Goal: Find specific fact: Find specific fact

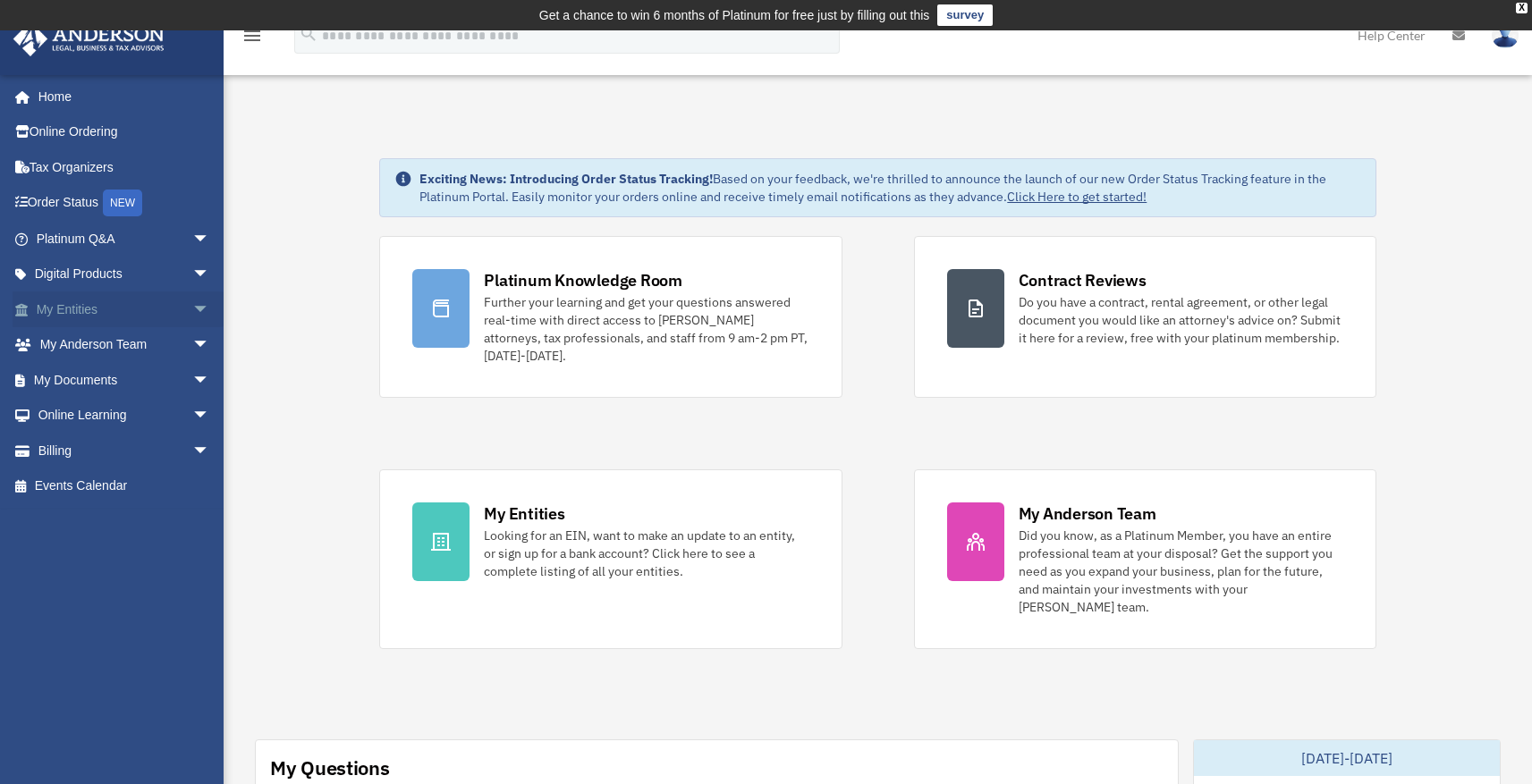
click at [146, 305] on link "My Entities arrow_drop_down" at bounding box center [124, 310] width 224 height 36
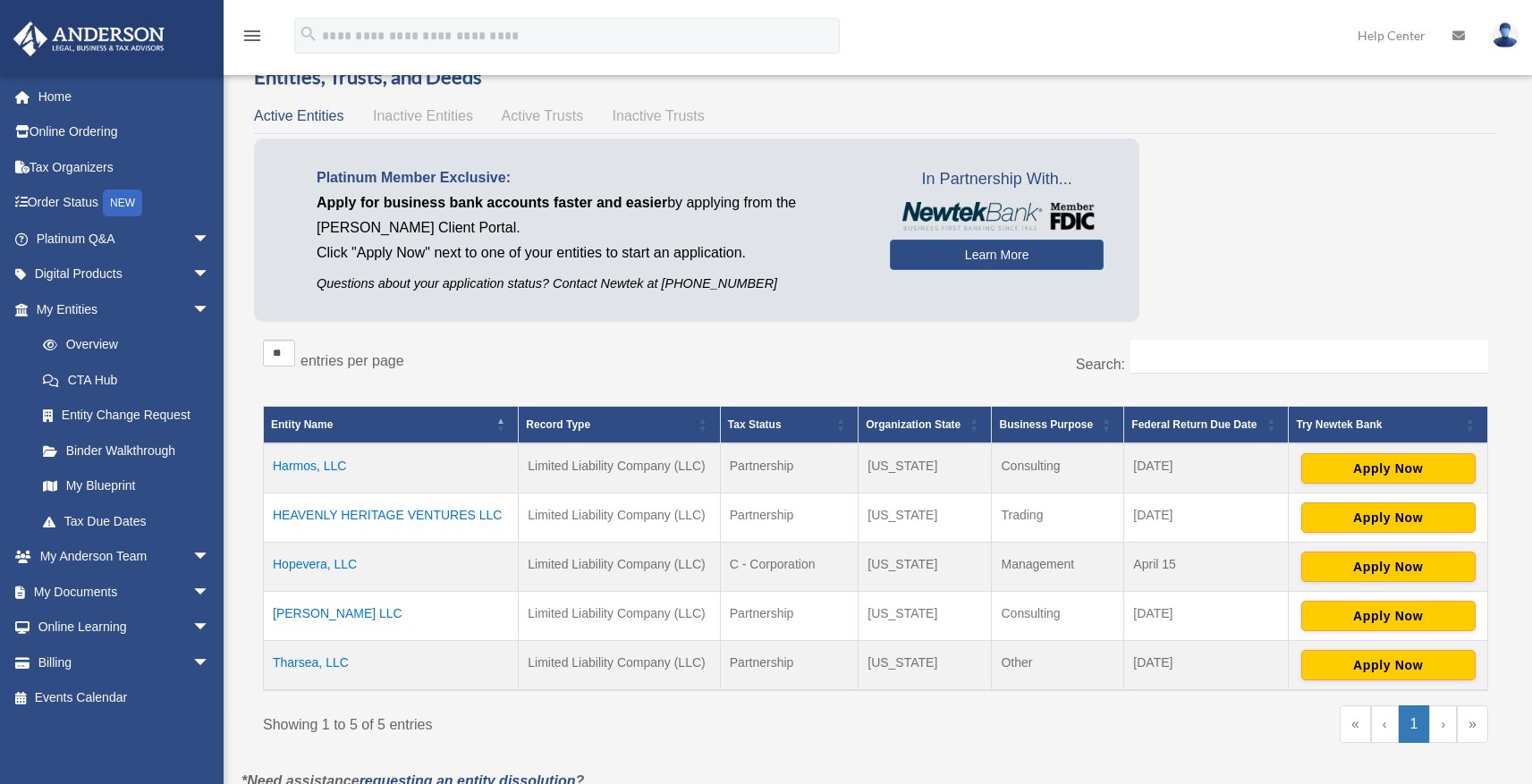
scroll to position [101, 0]
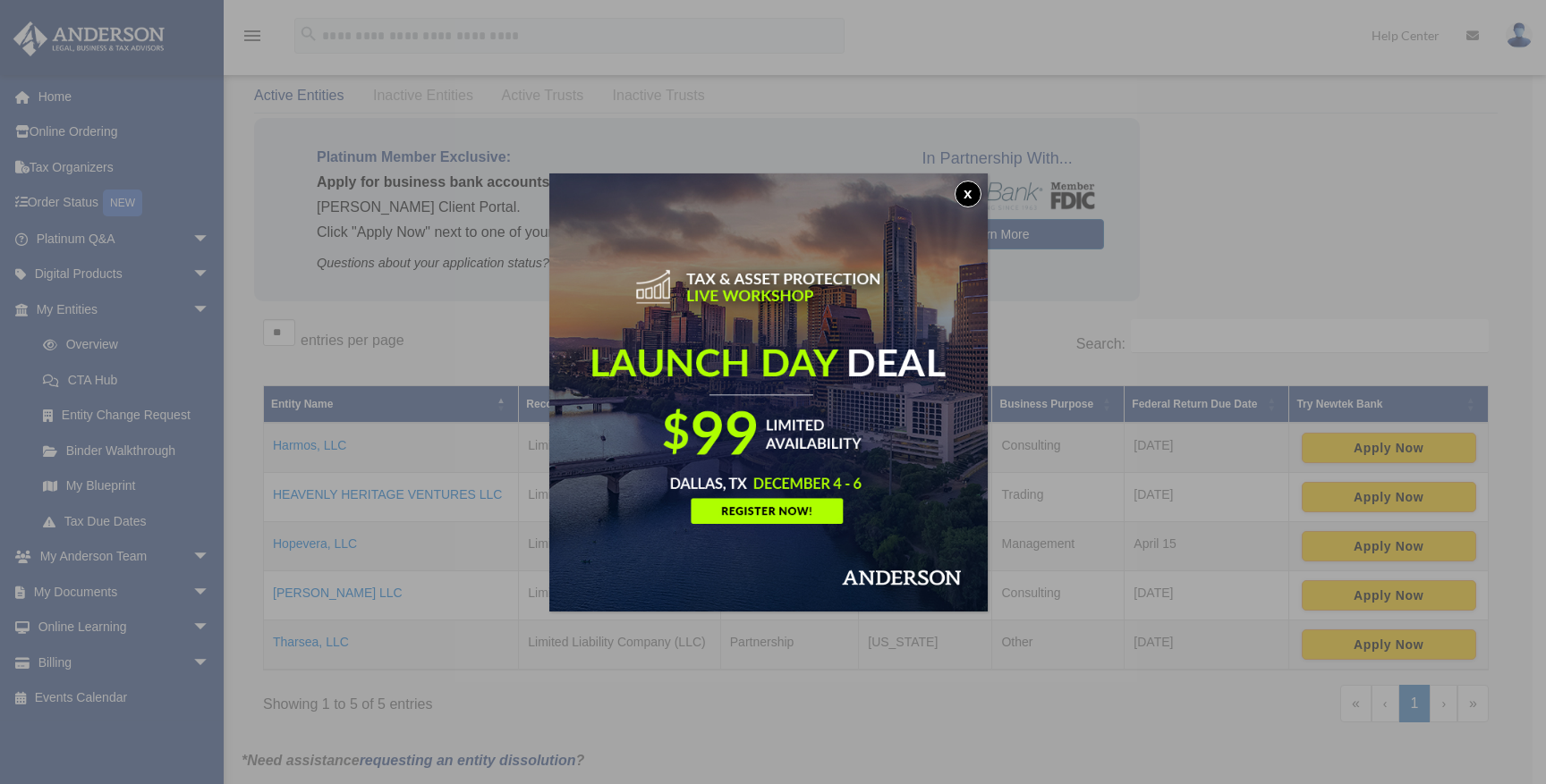
click at [963, 192] on button "x" at bounding box center [968, 194] width 27 height 27
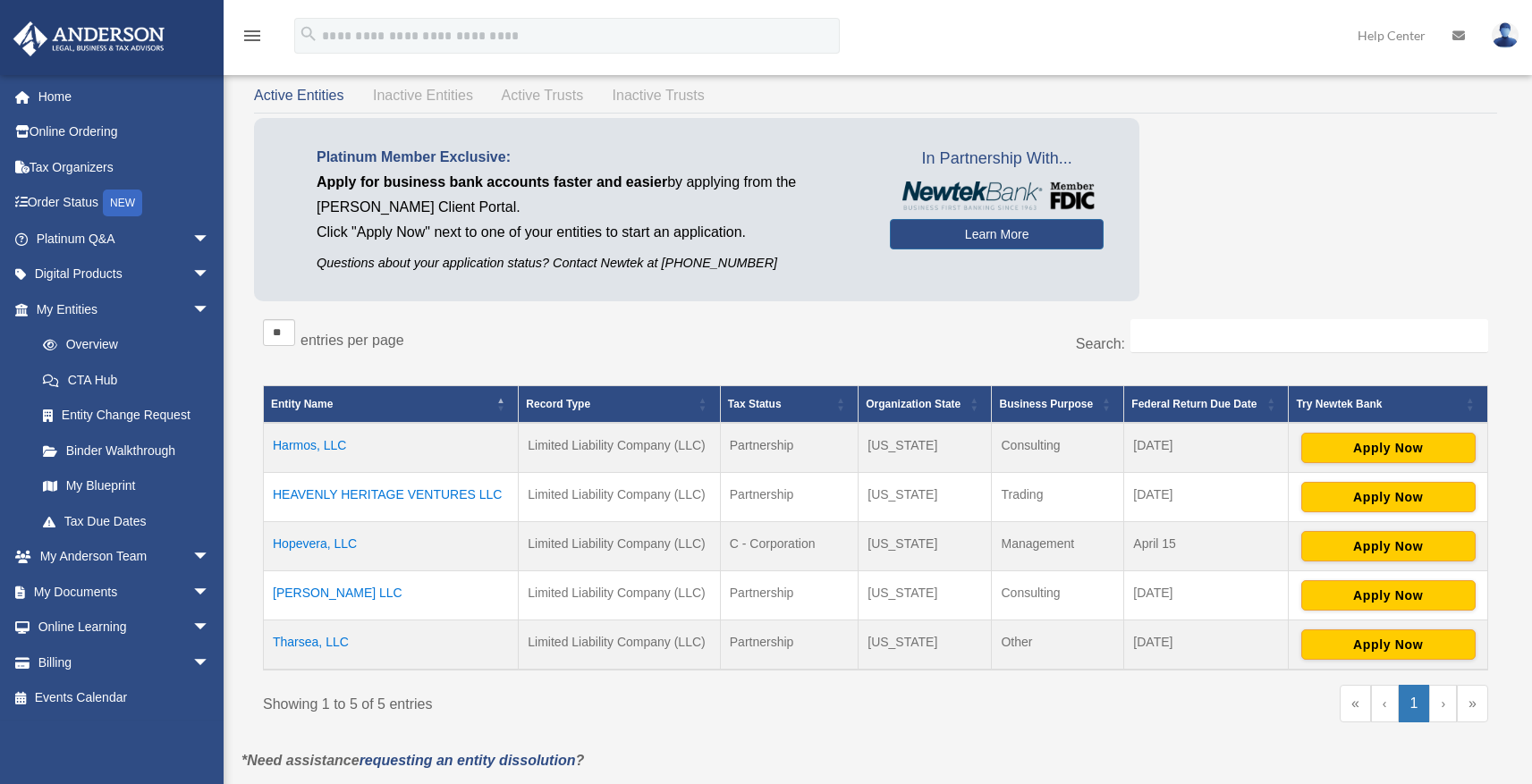
click at [436, 489] on td "HEAVENLY HERITAGE VENTURES LLC" at bounding box center [391, 497] width 255 height 50
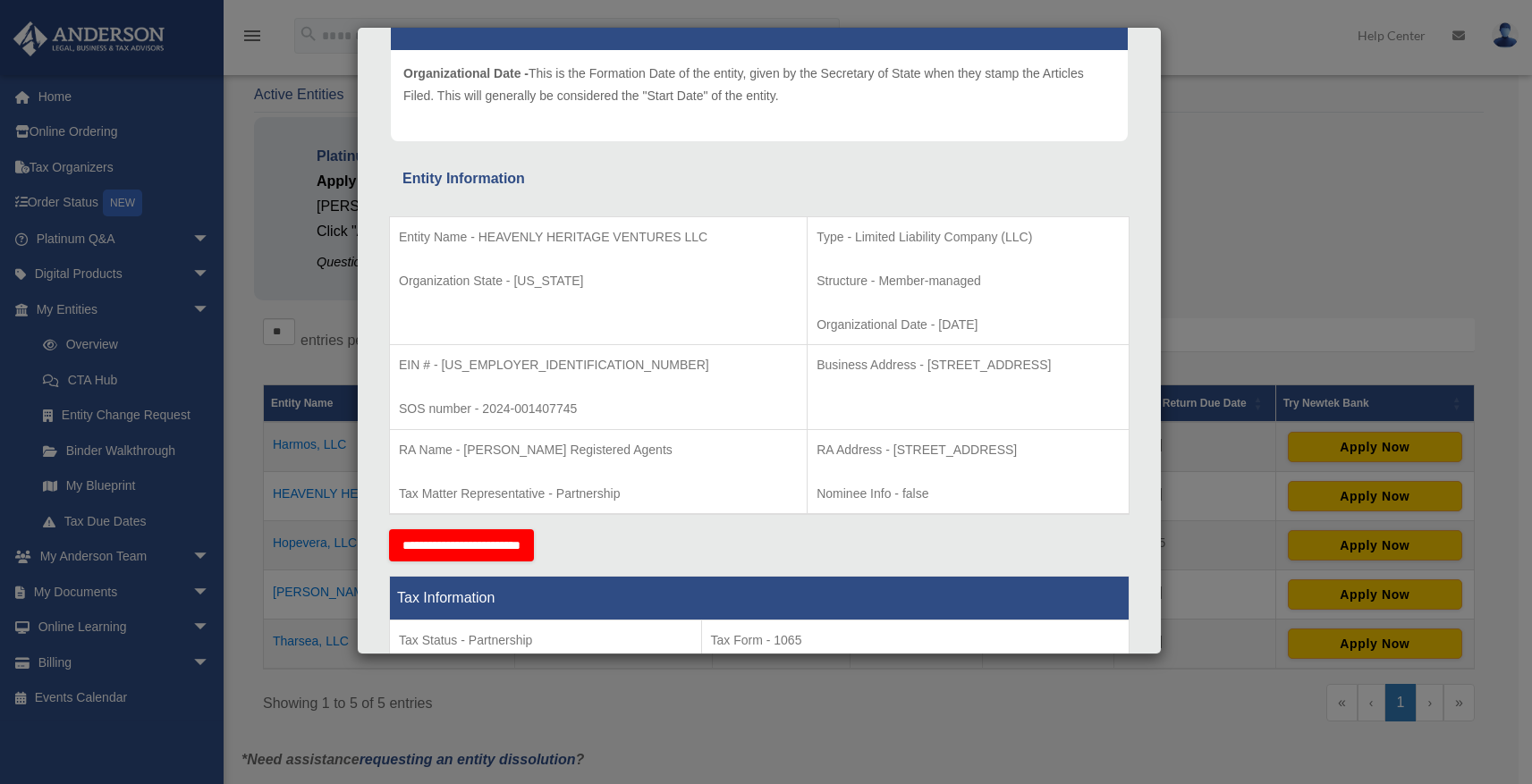
scroll to position [213, 0]
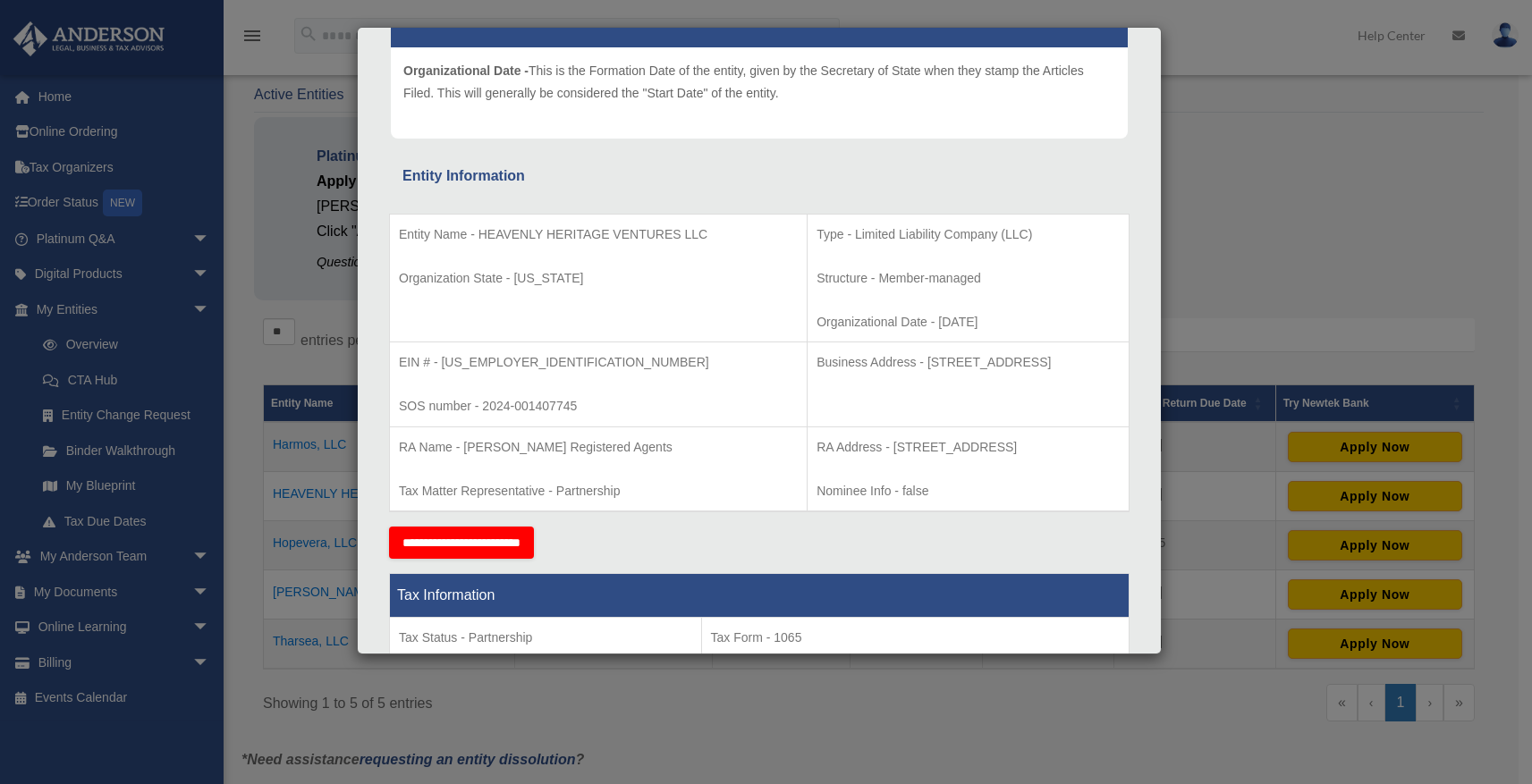
drag, startPoint x: 838, startPoint y: 359, endPoint x: 1063, endPoint y: 368, distance: 225.2
click at [1063, 368] on p "Business Address - [STREET_ADDRESS]" at bounding box center [968, 362] width 303 height 23
copy p "[STREET_ADDRESS]"
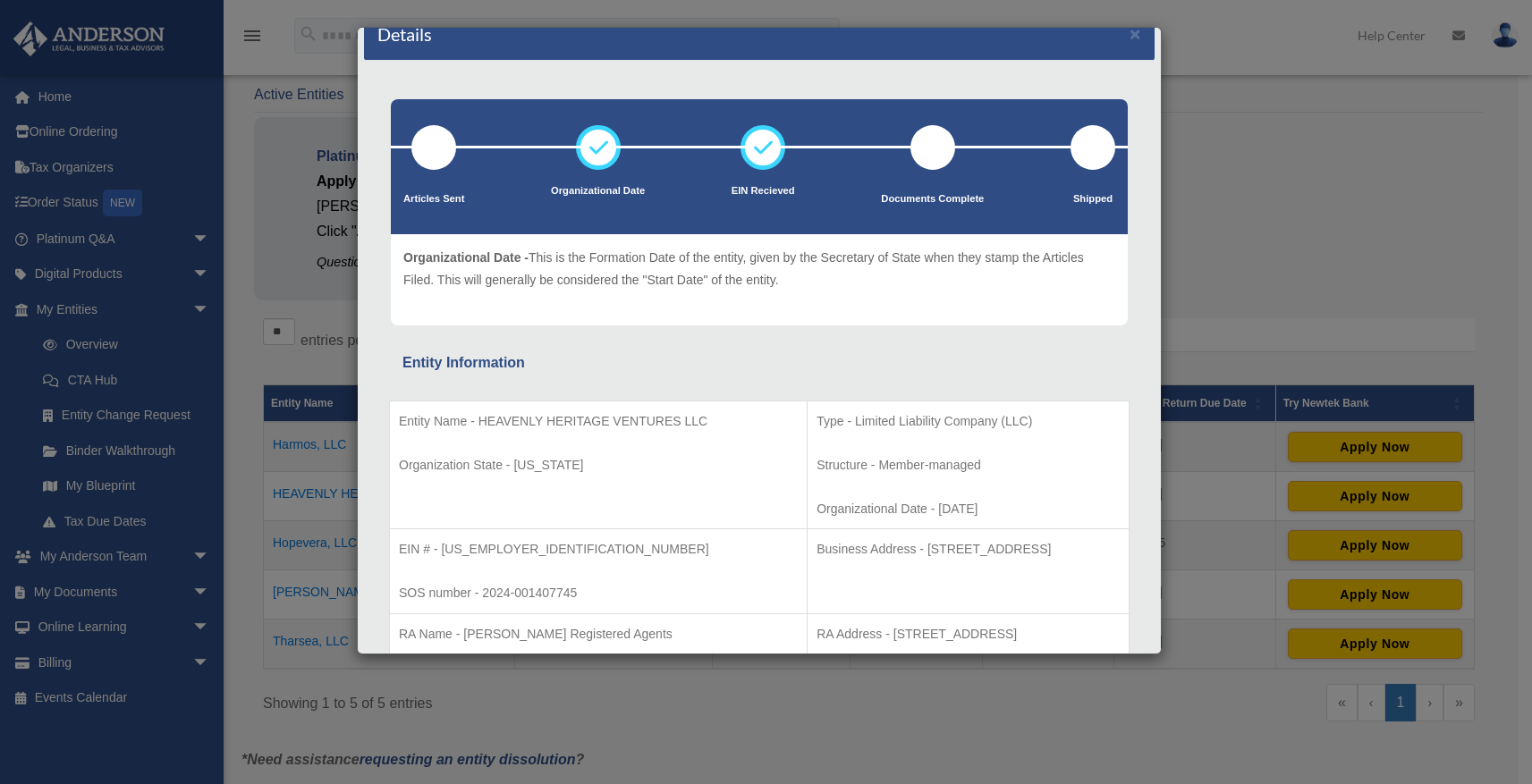
scroll to position [0, 0]
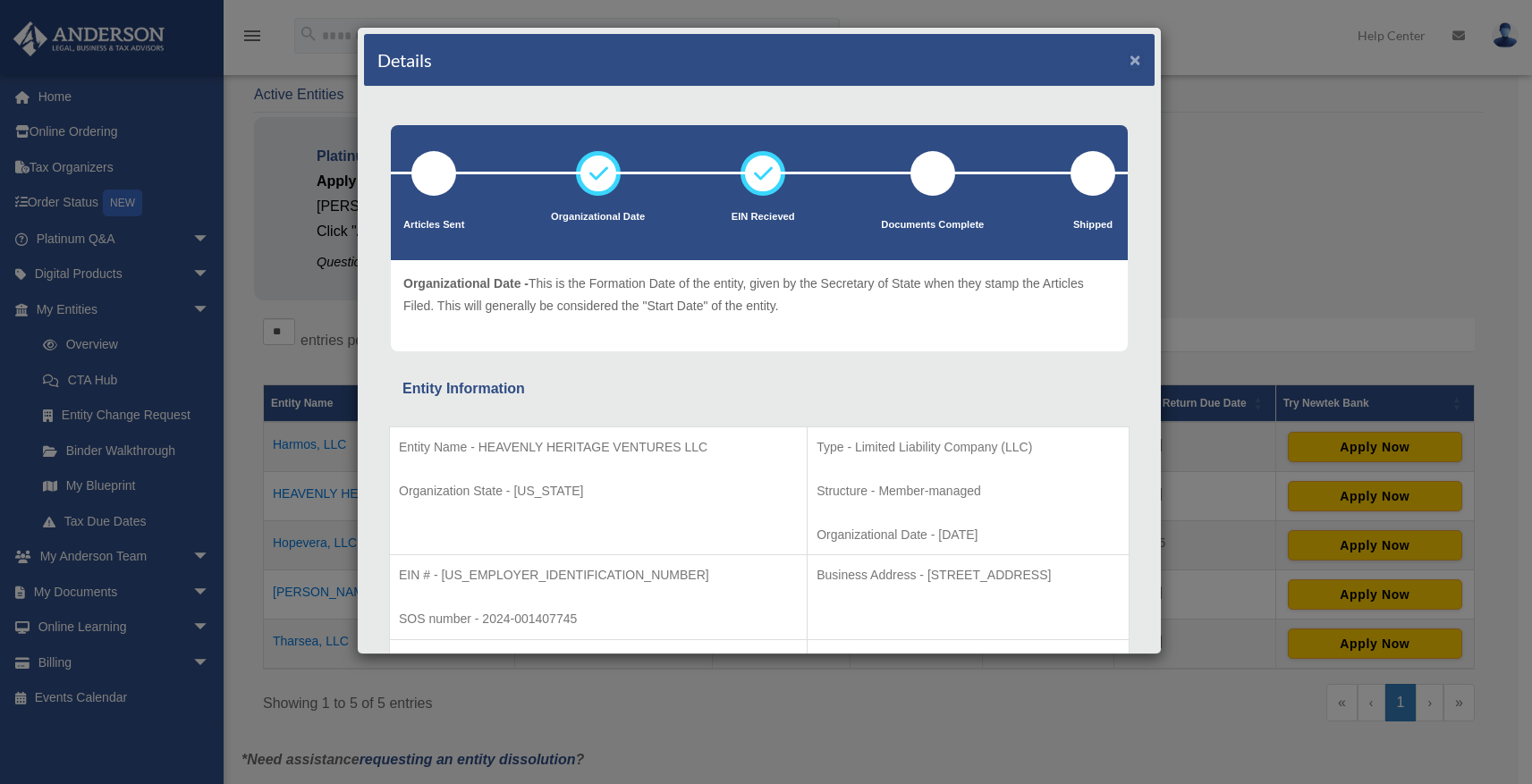
click at [1130, 56] on button "×" at bounding box center [1135, 59] width 12 height 19
